Goal: Task Accomplishment & Management: Use online tool/utility

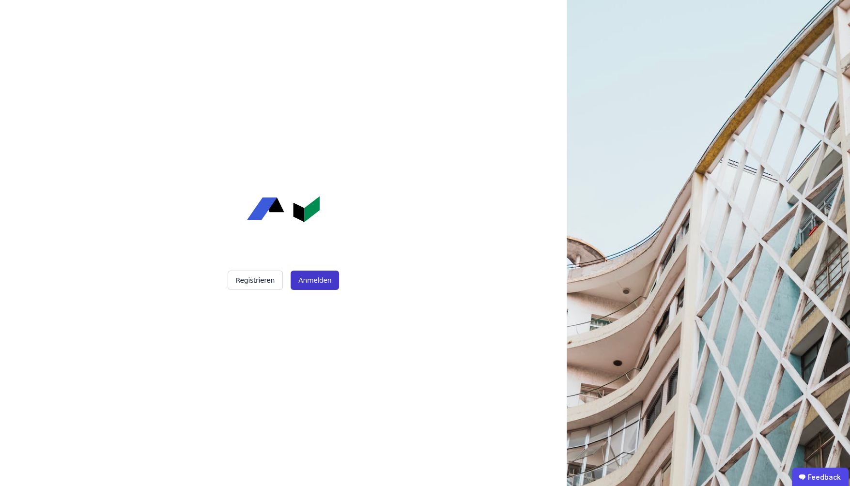
click at [316, 278] on button "Anmelden" at bounding box center [315, 280] width 48 height 19
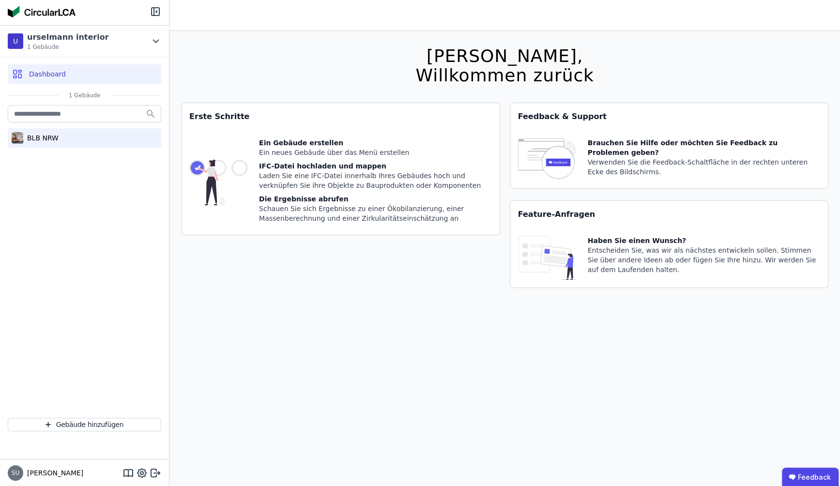
click at [46, 136] on div "BLB NRW" at bounding box center [40, 138] width 35 height 10
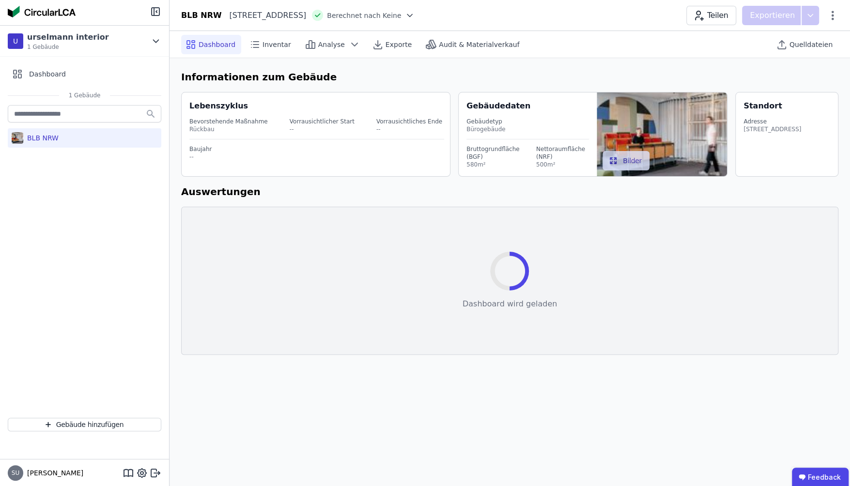
select select "*"
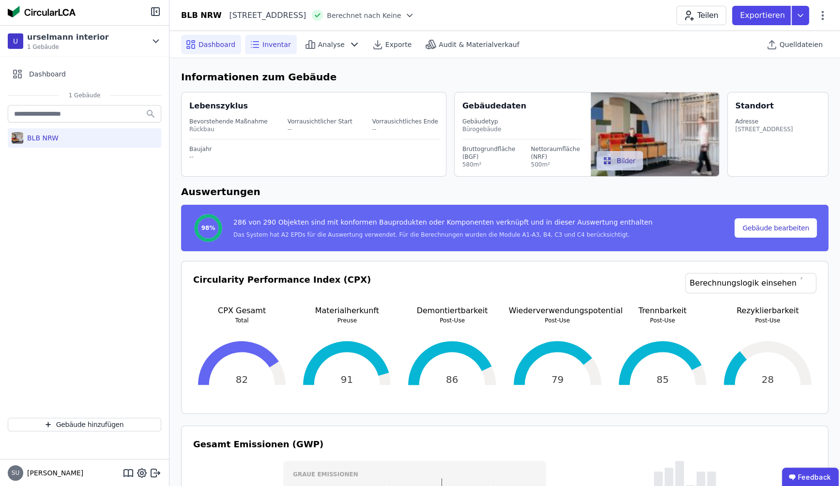
click at [274, 44] on span "Inventar" at bounding box center [276, 45] width 29 height 10
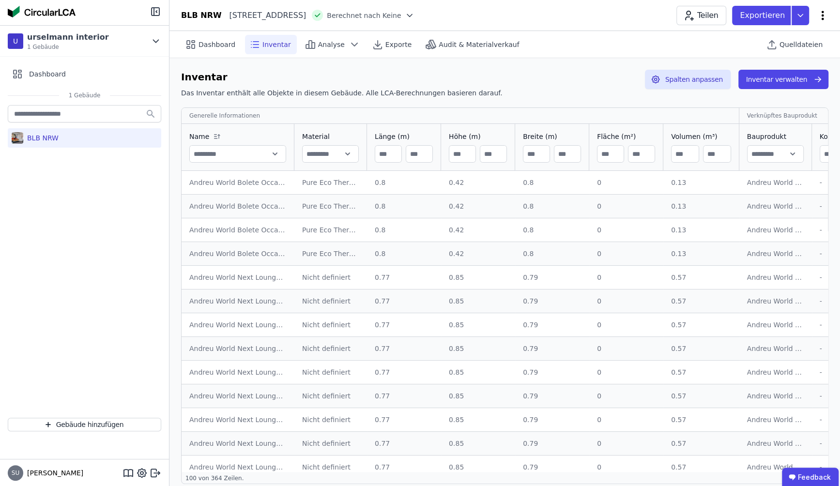
click at [823, 14] on icon at bounding box center [823, 16] width 12 height 12
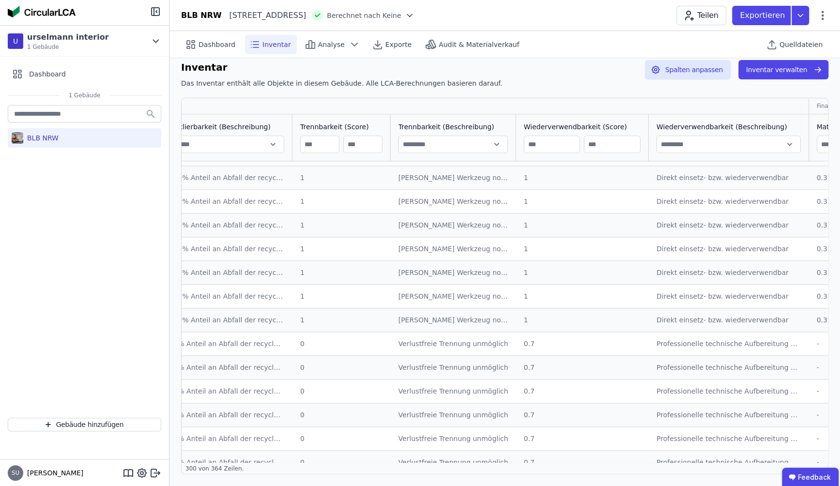
scroll to position [5855, 2038]
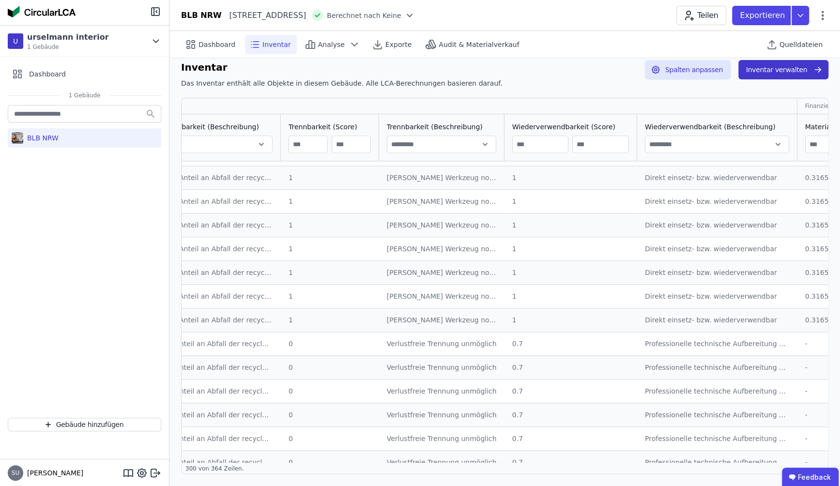
click at [784, 73] on button "Inventar verwalten" at bounding box center [783, 69] width 90 height 19
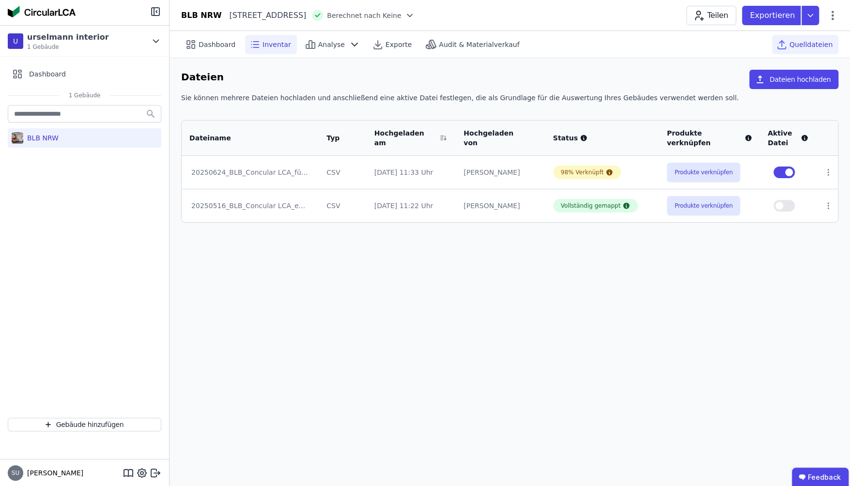
click at [267, 40] on span "Inventar" at bounding box center [276, 45] width 29 height 10
